Goal: Navigation & Orientation: Find specific page/section

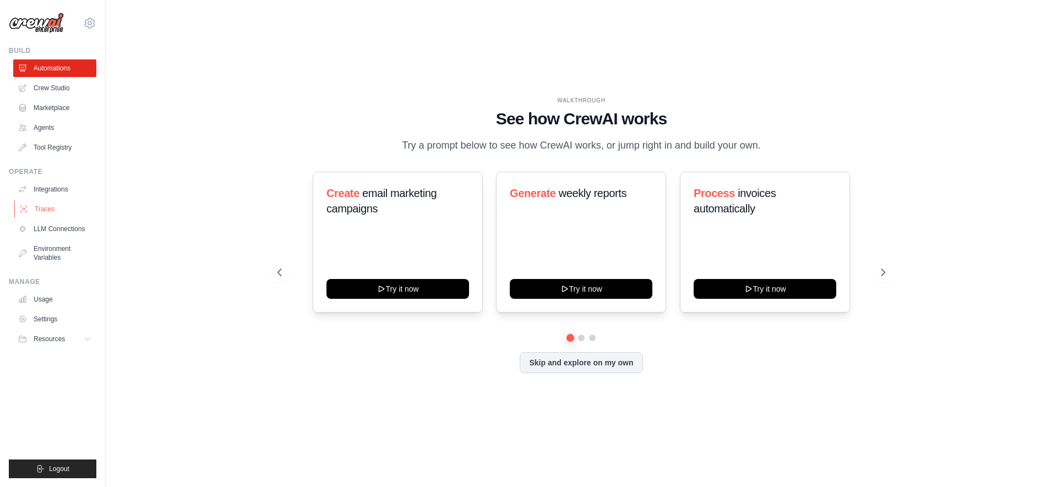
click at [59, 210] on link "Traces" at bounding box center [55, 209] width 83 height 18
